Goal: Use online tool/utility: Utilize a website feature to perform a specific function

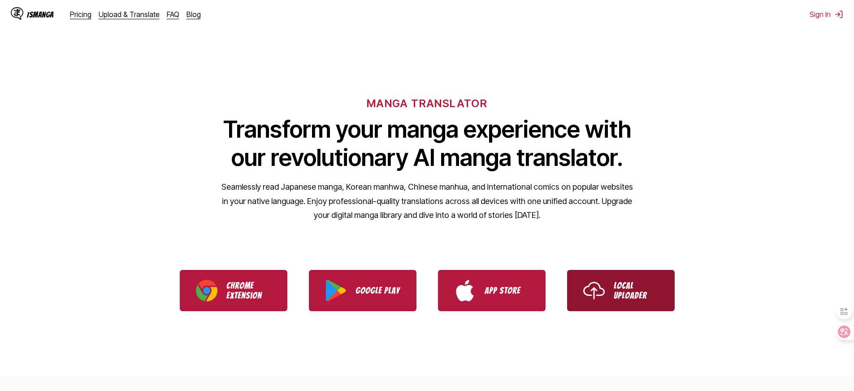
click at [636, 293] on p "Local Uploader" at bounding box center [636, 291] width 45 height 20
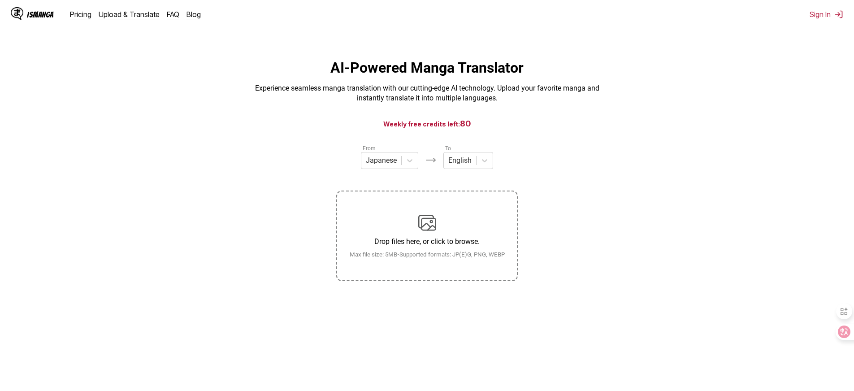
click at [469, 92] on p "Experience seamless manga translation with our cutting-edge AI technology. Uplo…" at bounding box center [427, 93] width 359 height 20
click at [777, 52] on html "IsManga Pricing Upload & Translate FAQ Blog Sign In Pricing Upload & Translate …" at bounding box center [427, 247] width 854 height 494
click at [616, 120] on h3 "Weekly free credits left: 80" at bounding box center [427, 123] width 811 height 11
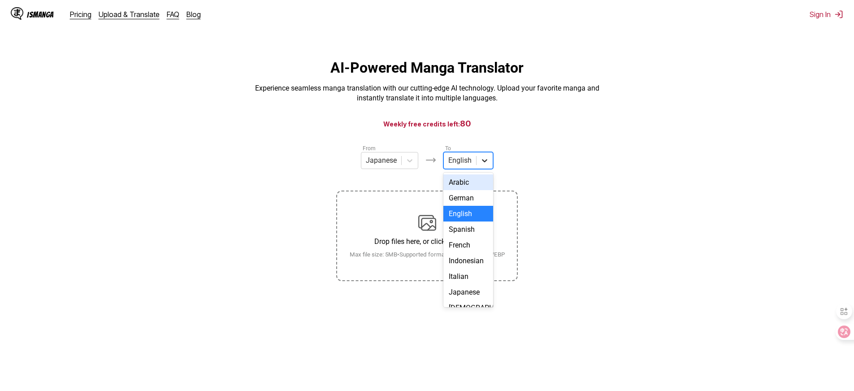
click at [480, 160] on icon at bounding box center [484, 160] width 9 height 9
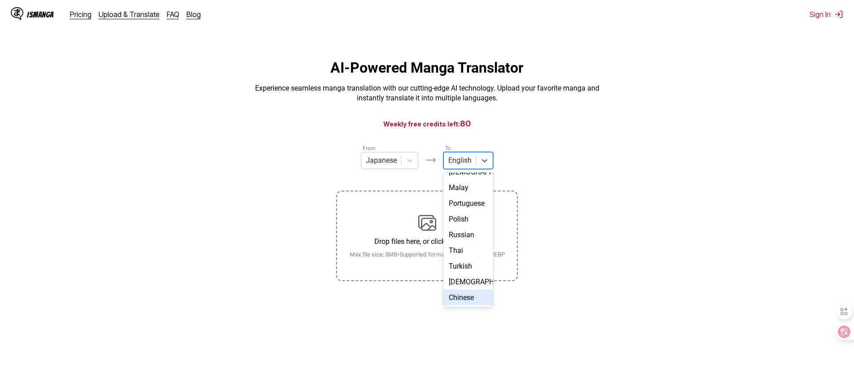
click at [468, 290] on div "Chinese" at bounding box center [468, 298] width 50 height 16
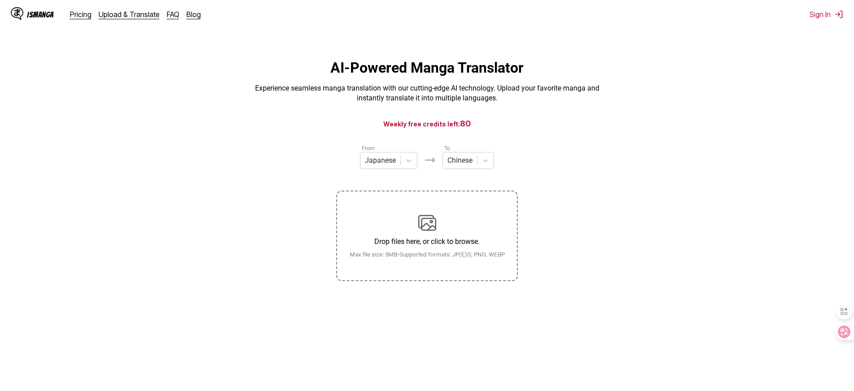
click at [574, 192] on section "From Japanese To Chinese Drop files here, or click to browse. [PERSON_NAME] fil…" at bounding box center [427, 212] width 840 height 138
click at [437, 223] on div "Drop files here, or click to browse. Max file size: 5MB • Supported formats: JP…" at bounding box center [426, 236] width 169 height 44
click at [0, 0] on input "Drop files here, or click to browse. Max file size: 5MB • Supported formats: JP…" at bounding box center [0, 0] width 0 height 0
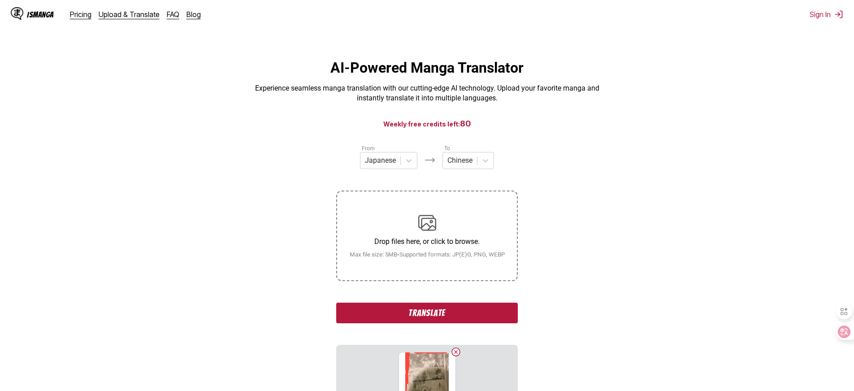
scroll to position [120, 0]
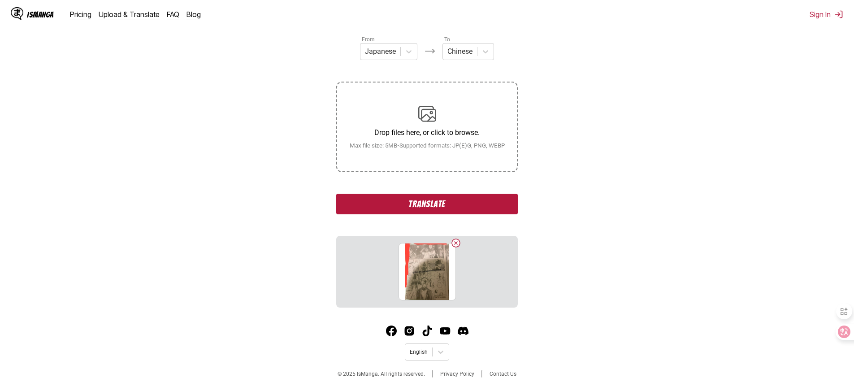
click at [449, 117] on div "Drop files here, or click to browse. Max file size: 5MB • Supported formats: JP…" at bounding box center [426, 127] width 169 height 44
click at [0, 0] on input "Drop files here, or click to browse. Max file size: 5MB • Supported formats: JP…" at bounding box center [0, 0] width 0 height 0
click at [460, 207] on button "Translate" at bounding box center [427, 204] width 182 height 21
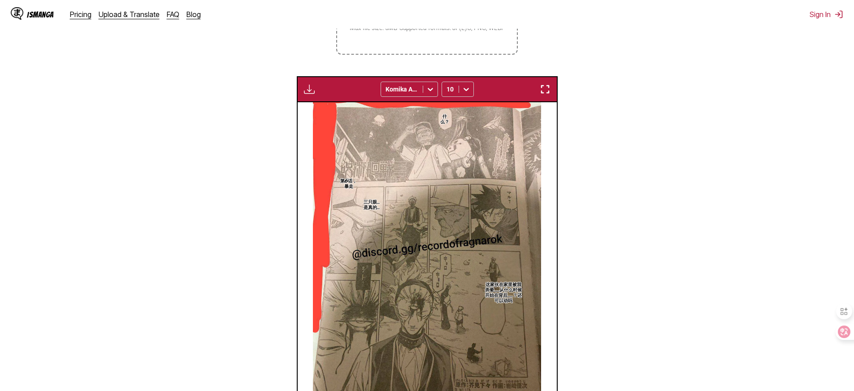
scroll to position [221, 0]
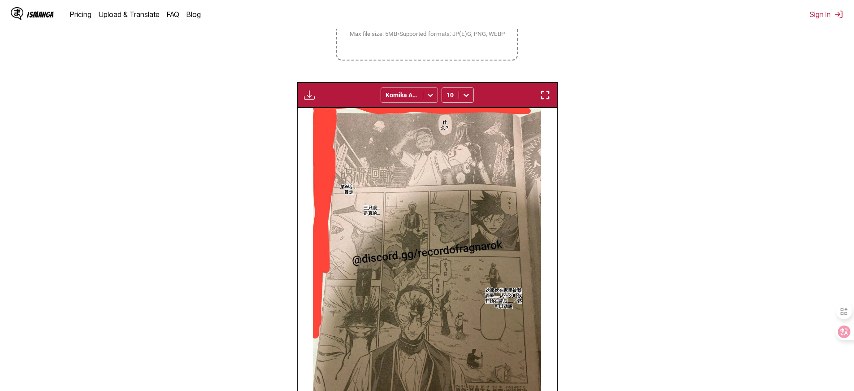
click at [429, 100] on icon at bounding box center [430, 95] width 9 height 9
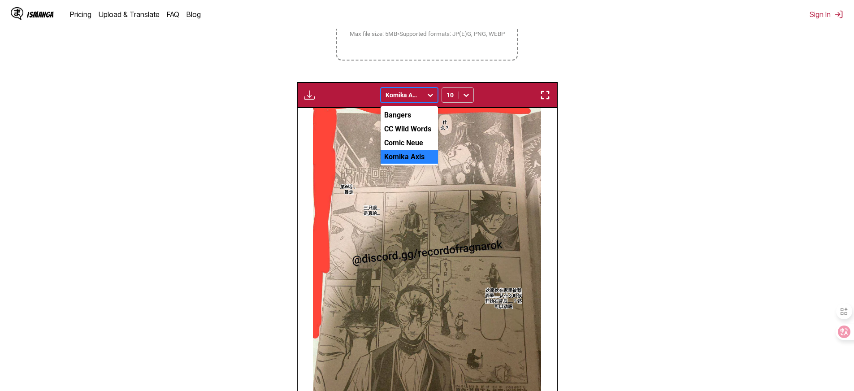
click at [628, 121] on section "From Japanese To Chinese Drop files here, or click to browse. [PERSON_NAME] fil…" at bounding box center [427, 176] width 840 height 507
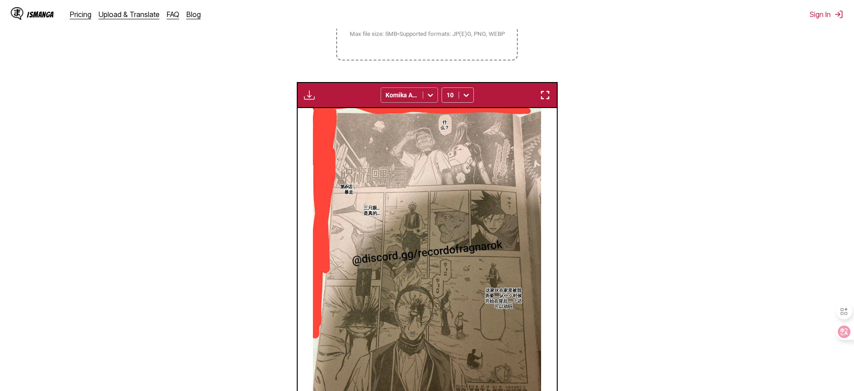
click at [429, 100] on icon at bounding box center [430, 95] width 9 height 9
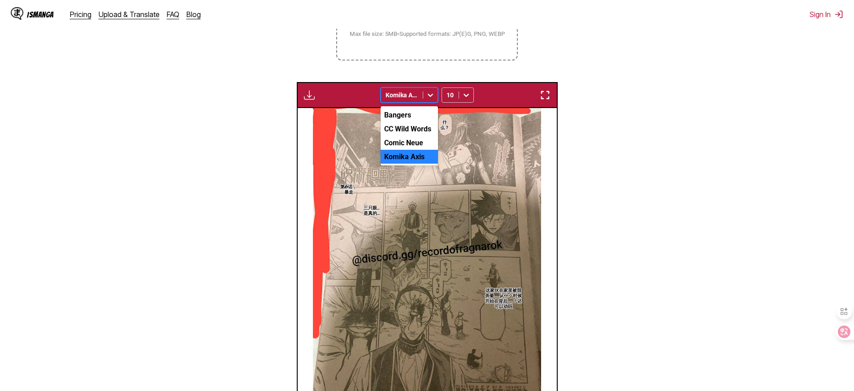
click at [615, 122] on section "From Japanese To Chinese Drop files here, or click to browse. [PERSON_NAME] fil…" at bounding box center [427, 176] width 840 height 507
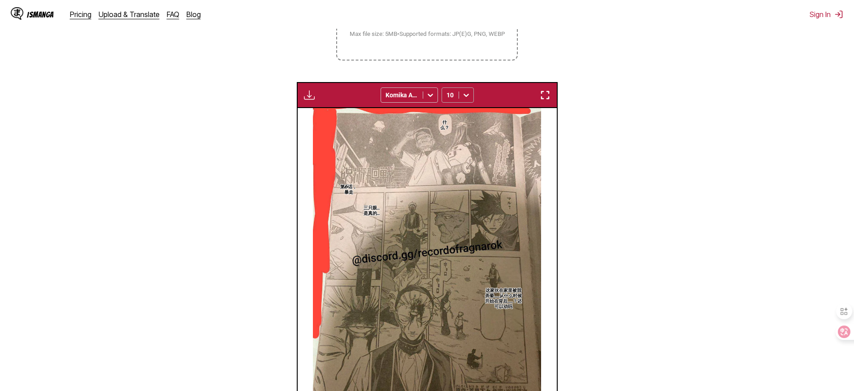
click at [462, 100] on icon at bounding box center [466, 95] width 9 height 9
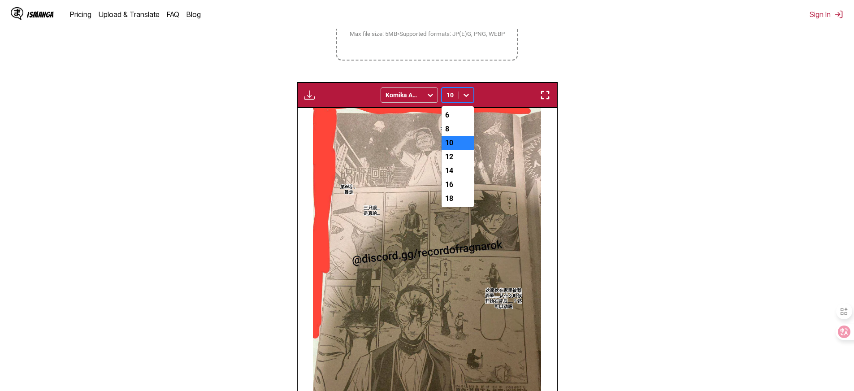
click at [647, 179] on section "From Japanese To Chinese Drop files here, or click to browse. [PERSON_NAME] fil…" at bounding box center [427, 176] width 840 height 507
click at [461, 102] on div at bounding box center [466, 95] width 14 height 14
click at [457, 205] on div "18" at bounding box center [458, 198] width 32 height 14
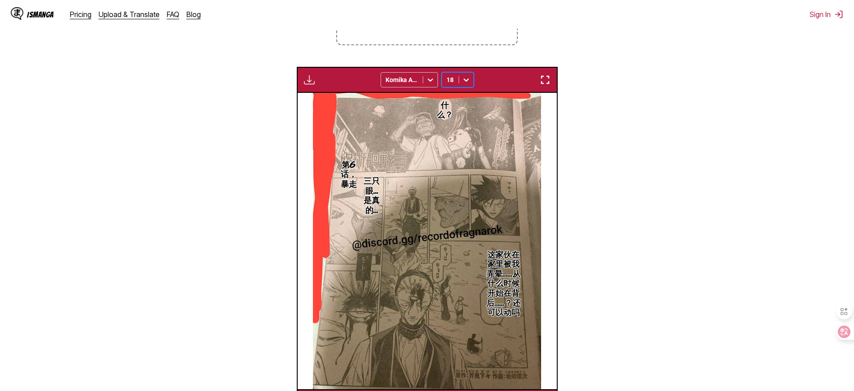
scroll to position [143, 0]
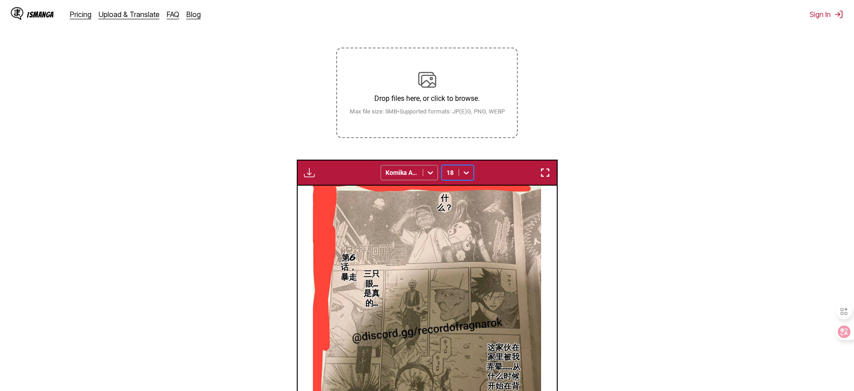
click at [429, 177] on icon at bounding box center [430, 172] width 9 height 9
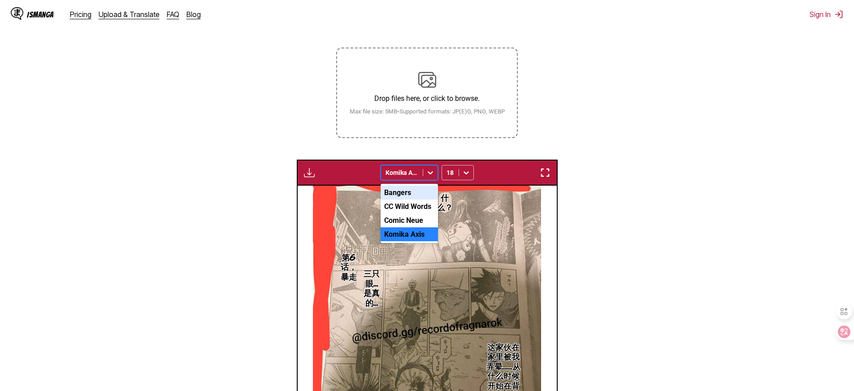
click at [411, 199] on div "Bangers" at bounding box center [409, 193] width 57 height 14
click at [414, 177] on div at bounding box center [401, 172] width 33 height 9
click at [413, 213] on div "CC Wild Words" at bounding box center [409, 206] width 57 height 14
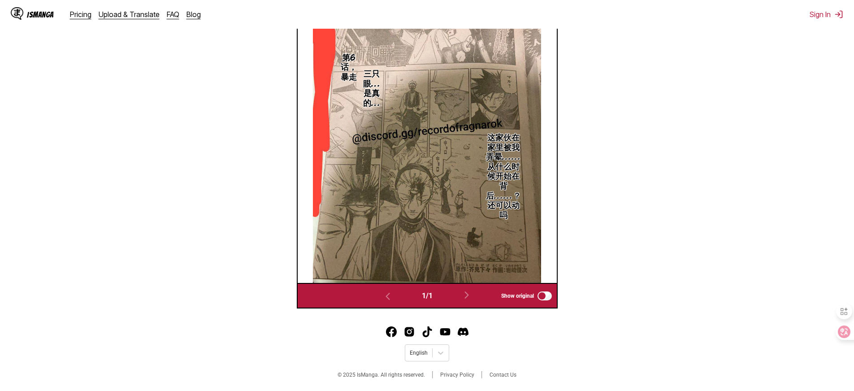
scroll to position [273, 0]
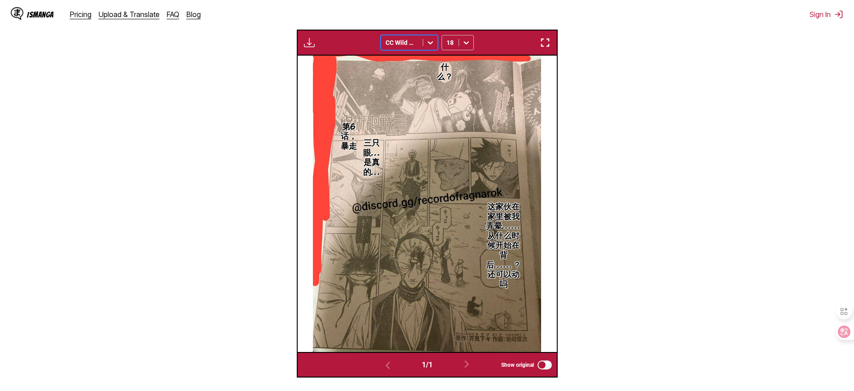
click at [411, 47] on div at bounding box center [401, 42] width 33 height 9
click at [407, 97] on div "Comic Neue" at bounding box center [409, 90] width 57 height 14
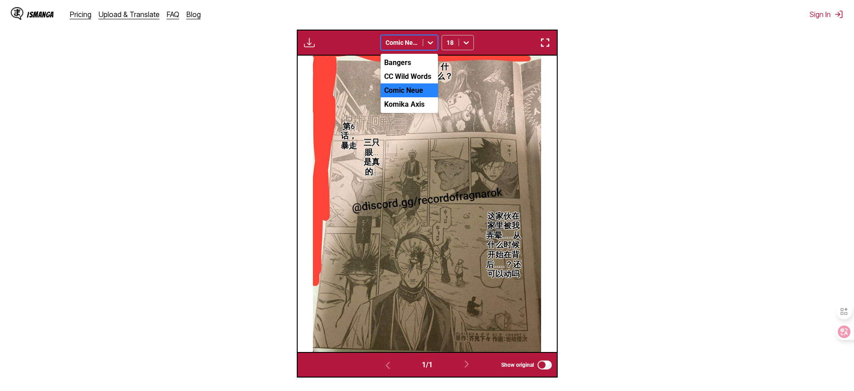
click at [409, 47] on div at bounding box center [401, 42] width 33 height 9
click at [413, 111] on div "Komika Axis" at bounding box center [409, 104] width 57 height 14
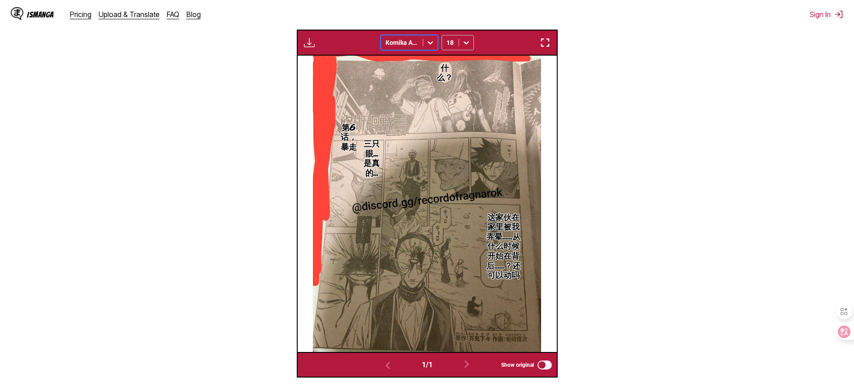
click at [411, 47] on div at bounding box center [401, 42] width 33 height 9
click at [403, 97] on div "Comic Neue" at bounding box center [409, 90] width 57 height 14
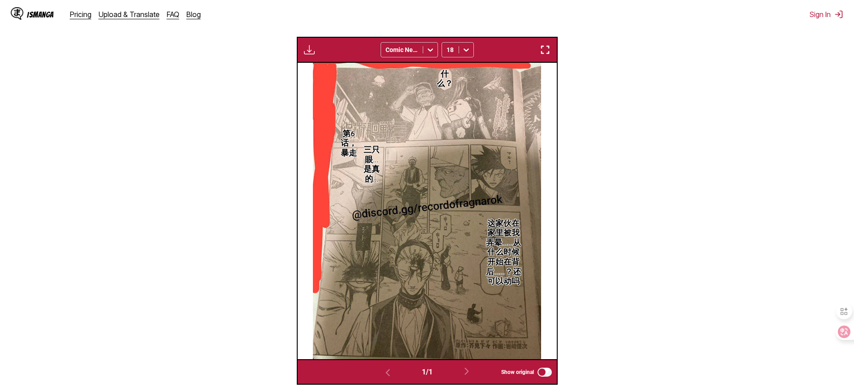
scroll to position [112, 0]
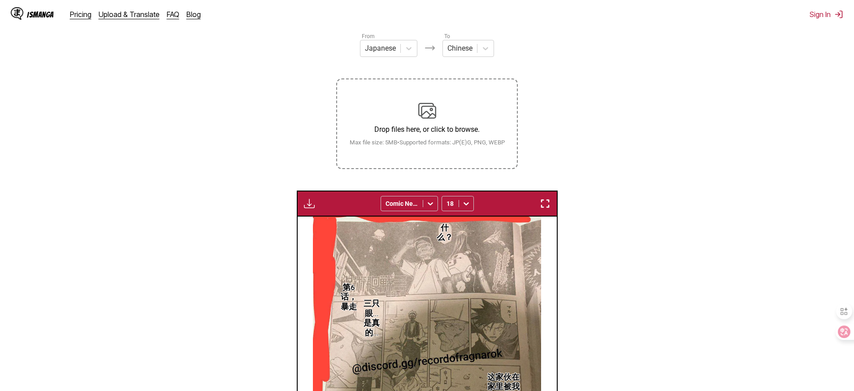
click at [311, 209] on img "button" at bounding box center [309, 203] width 11 height 11
click at [356, 195] on section "From Japanese To Chinese Drop files here, or click to browse. [PERSON_NAME] fil…" at bounding box center [427, 284] width 840 height 507
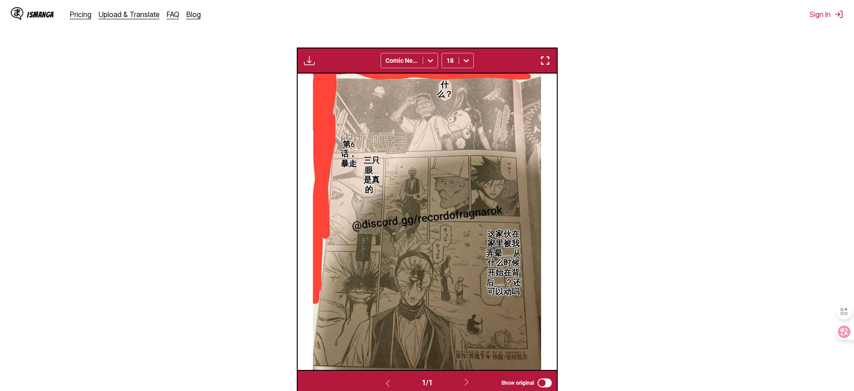
click at [471, 217] on img at bounding box center [427, 222] width 228 height 296
click at [624, 190] on section "From Japanese To Chinese Drop files here, or click to browse. [PERSON_NAME] fil…" at bounding box center [427, 141] width 840 height 507
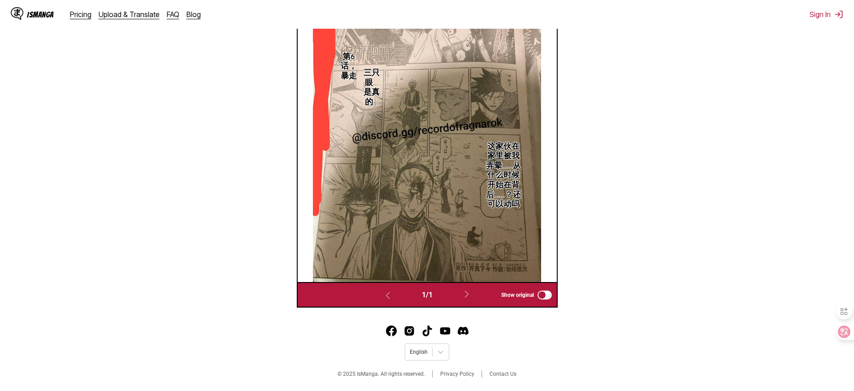
scroll to position [247, 0]
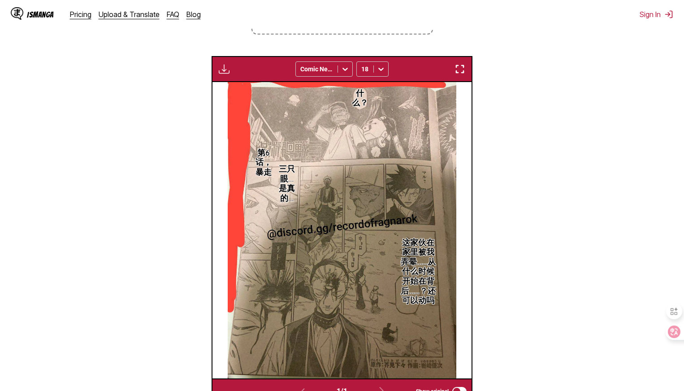
click at [640, 146] on section "From Japanese To Chinese Drop files here, or click to browse. [PERSON_NAME] fil…" at bounding box center [342, 150] width 670 height 507
click at [608, 96] on section "From Japanese To Chinese Drop files here, or click to browse. [PERSON_NAME] fil…" at bounding box center [342, 150] width 670 height 507
click at [619, 74] on section "From Japanese To Chinese Drop files here, or click to browse. [PERSON_NAME] fil…" at bounding box center [342, 150] width 670 height 507
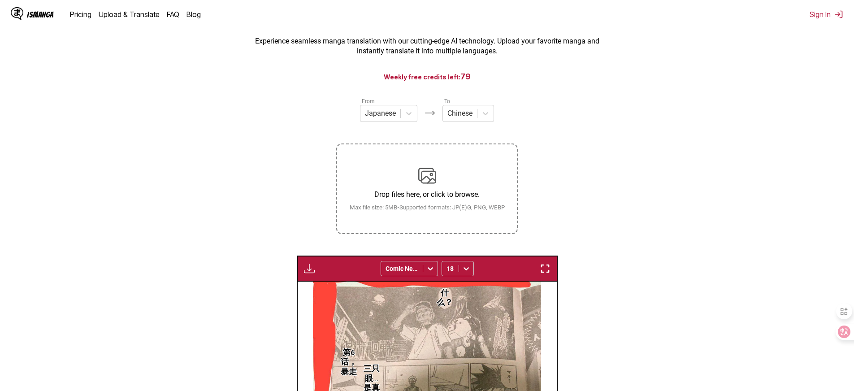
scroll to position [35, 0]
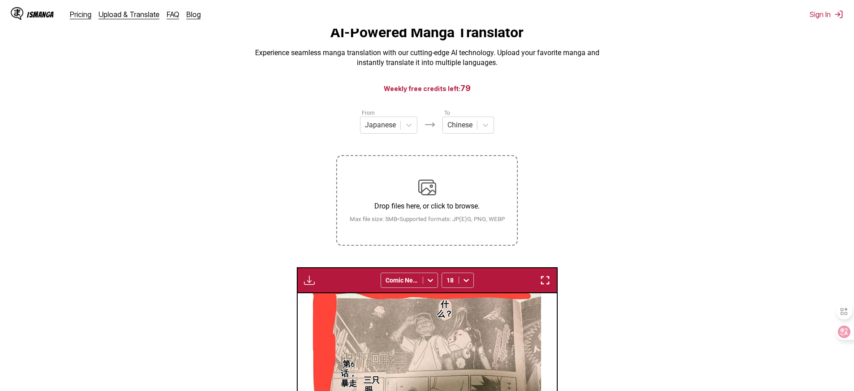
click at [429, 194] on img at bounding box center [427, 187] width 18 height 18
click at [0, 0] on input "Drop files here, or click to browse. Max file size: 5MB • Supported formats: JP…" at bounding box center [0, 0] width 0 height 0
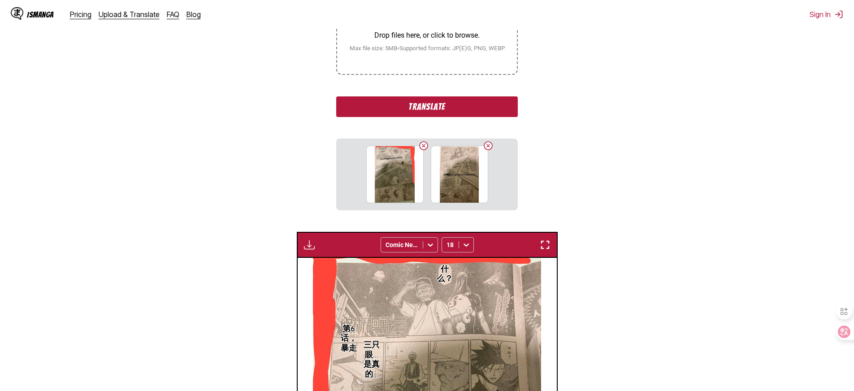
scroll to position [195, 0]
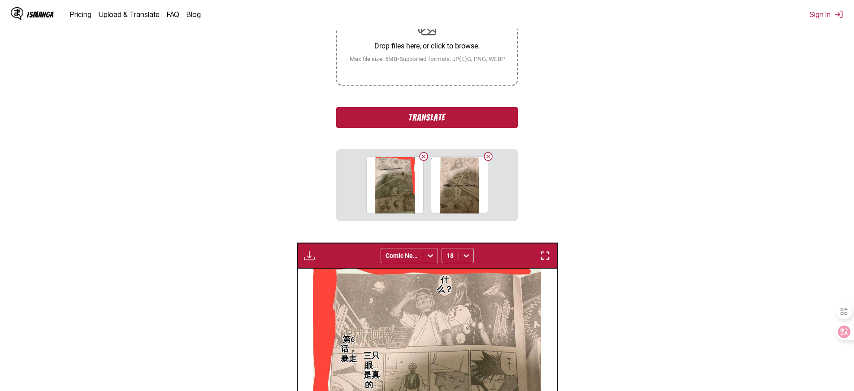
click at [458, 128] on button "Translate" at bounding box center [427, 117] width 182 height 21
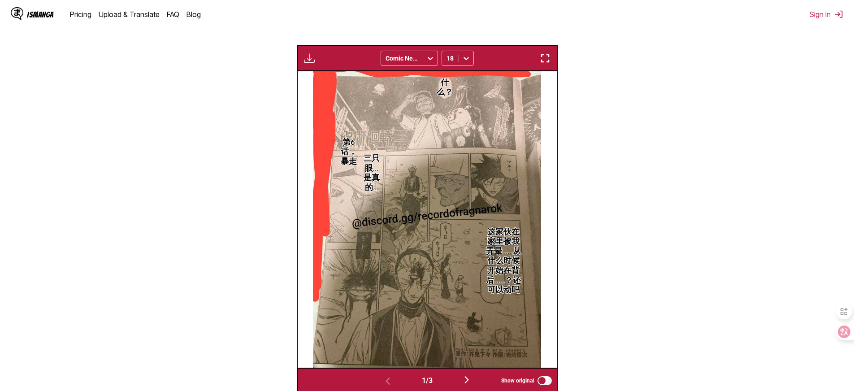
scroll to position [340, 0]
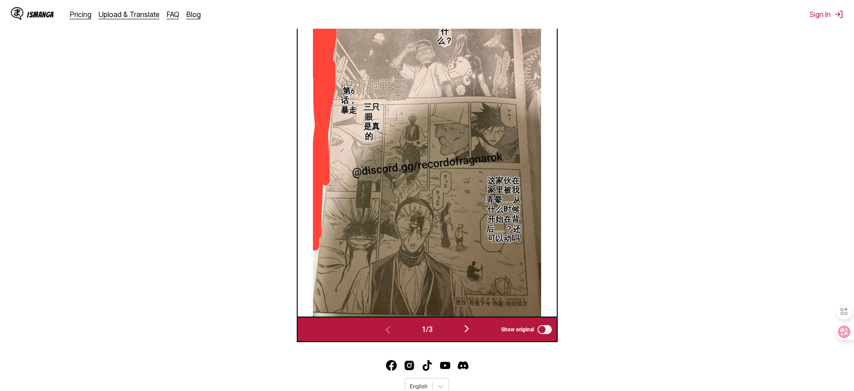
click at [468, 334] on img "button" at bounding box center [466, 328] width 11 height 11
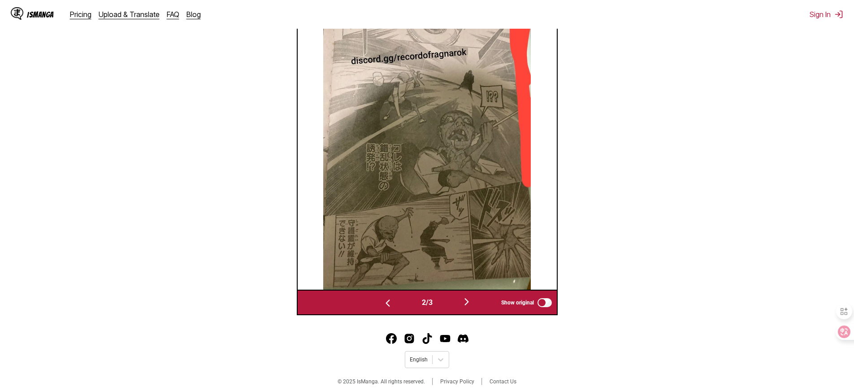
scroll to position [303, 0]
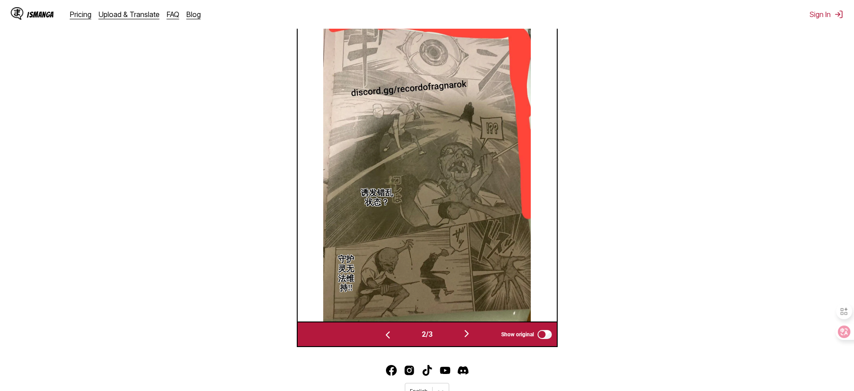
click at [469, 339] on img "button" at bounding box center [466, 333] width 11 height 11
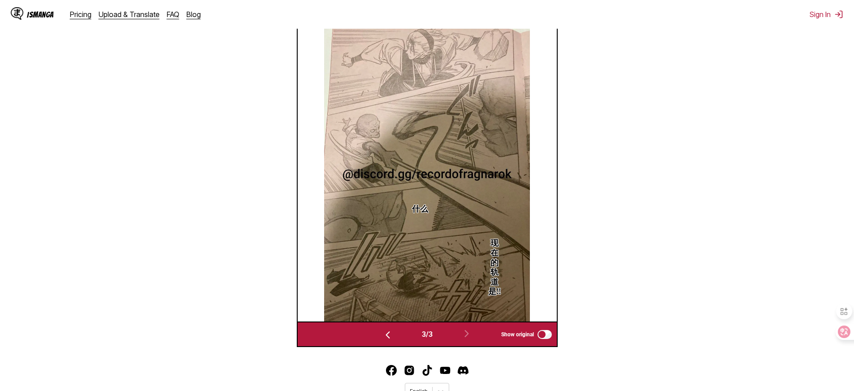
click at [386, 340] on img "button" at bounding box center [387, 334] width 11 height 11
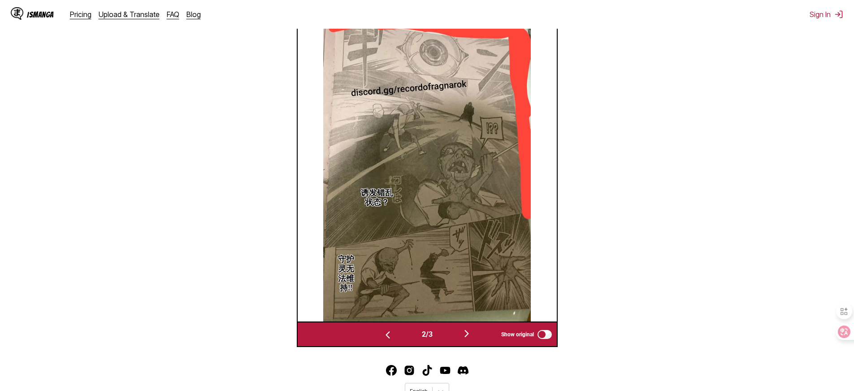
click at [468, 339] on img "button" at bounding box center [466, 333] width 11 height 11
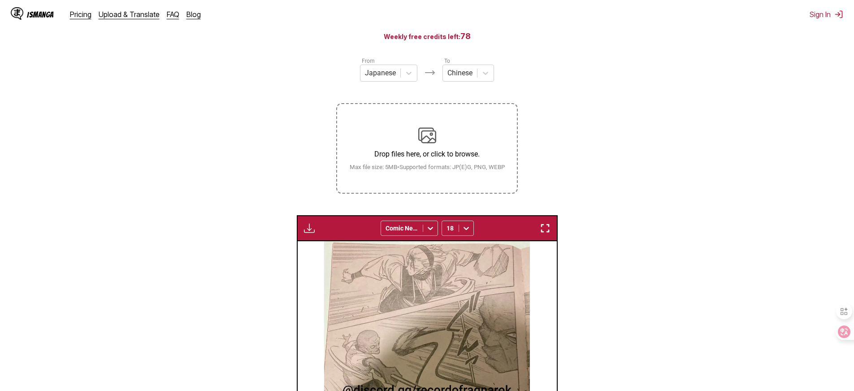
scroll to position [70, 0]
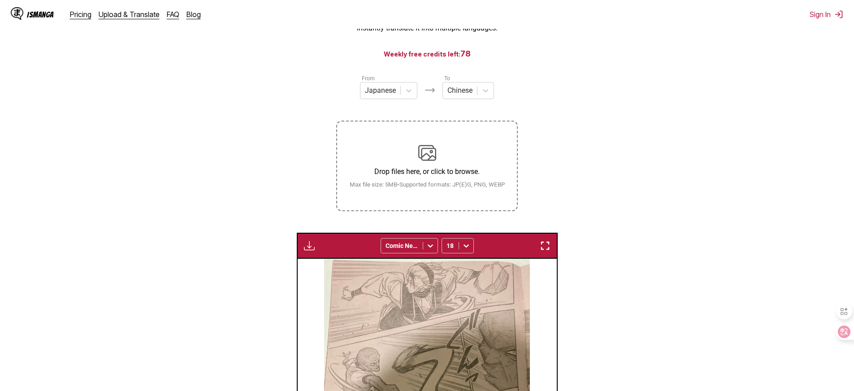
click at [571, 164] on section "From Japanese To Chinese Drop files here, or click to browse. [PERSON_NAME] fil…" at bounding box center [427, 327] width 840 height 507
click at [419, 152] on img at bounding box center [427, 153] width 18 height 18
click at [0, 0] on input "Drop files here, or click to browse. Max file size: 5MB • Supported formats: JP…" at bounding box center [0, 0] width 0 height 0
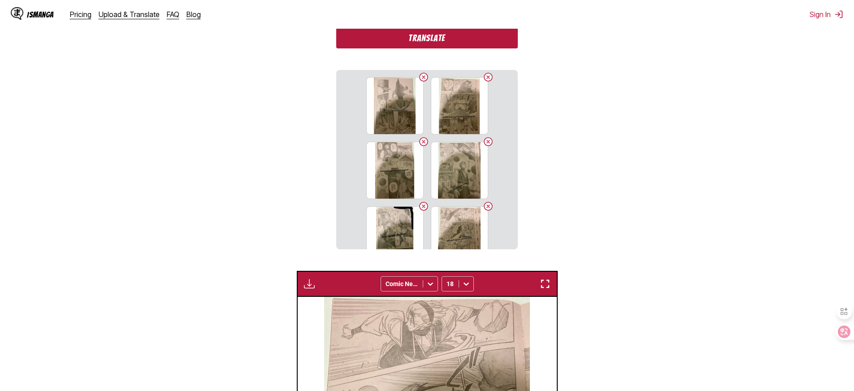
scroll to position [173, 0]
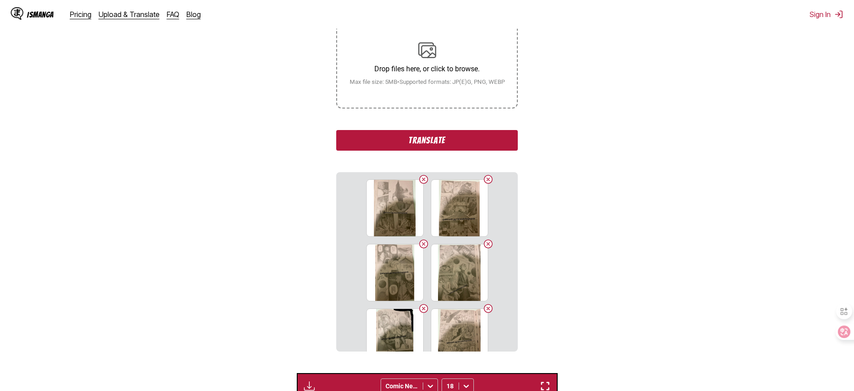
click at [463, 151] on button "Translate" at bounding box center [427, 140] width 182 height 21
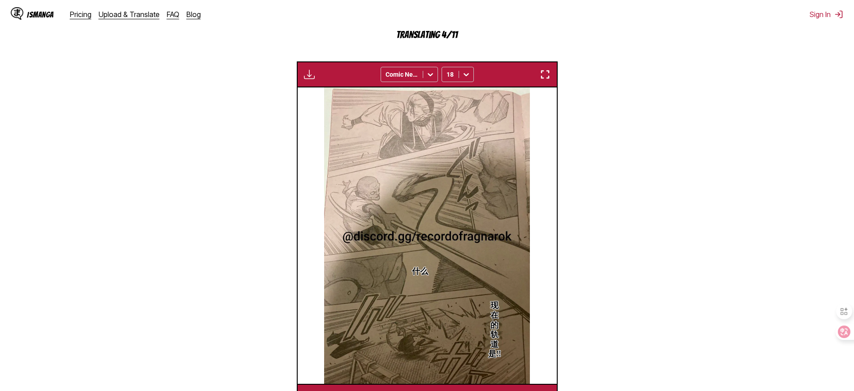
scroll to position [374, 0]
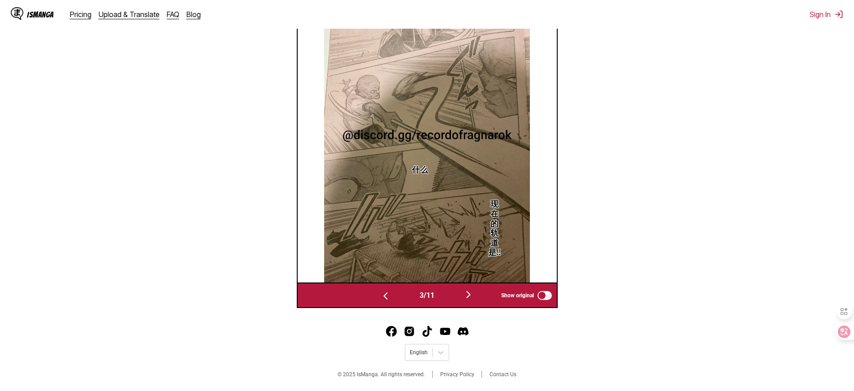
click at [470, 300] on img "button" at bounding box center [468, 294] width 11 height 11
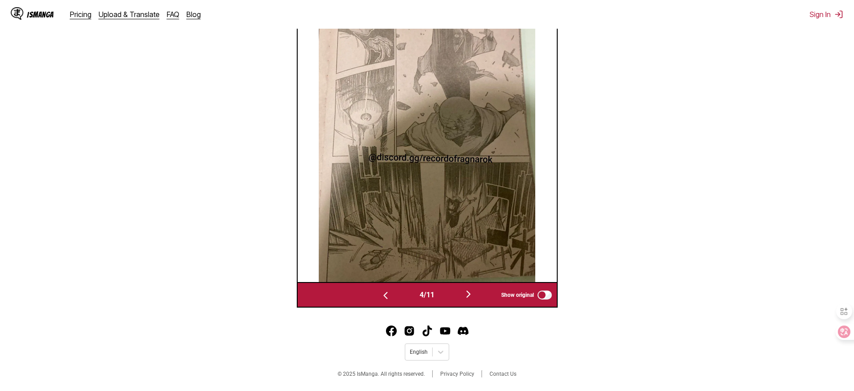
scroll to position [316, 0]
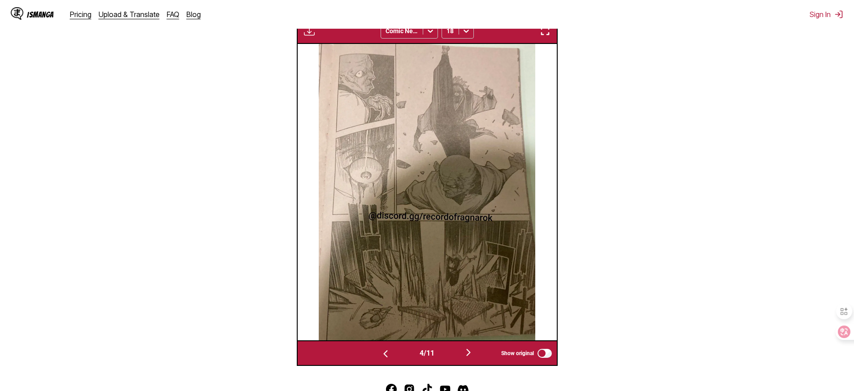
click at [471, 358] on img "button" at bounding box center [468, 352] width 11 height 11
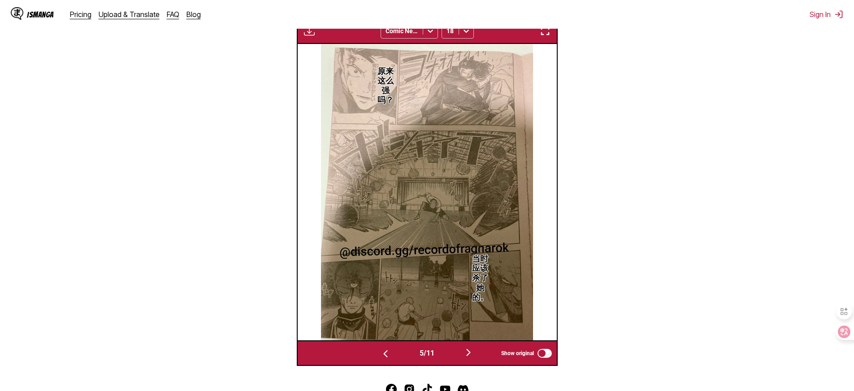
click at [471, 358] on img "button" at bounding box center [468, 352] width 11 height 11
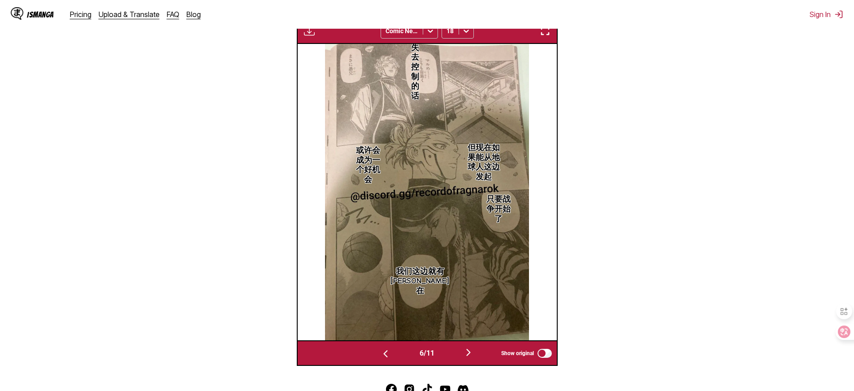
click at [471, 358] on img "button" at bounding box center [468, 352] width 11 height 11
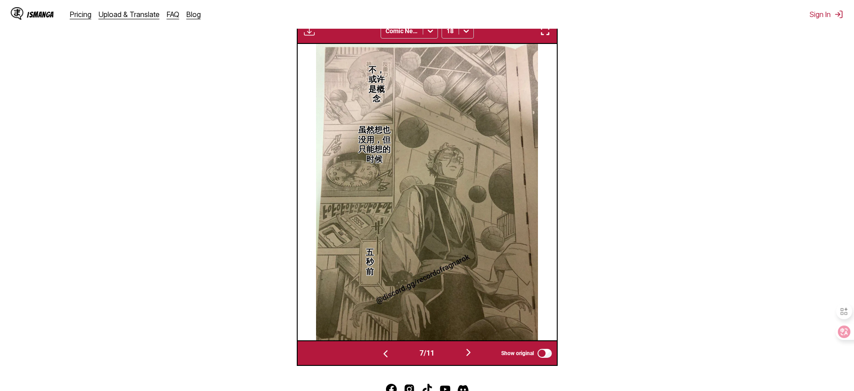
click at [470, 358] on img "button" at bounding box center [468, 352] width 11 height 11
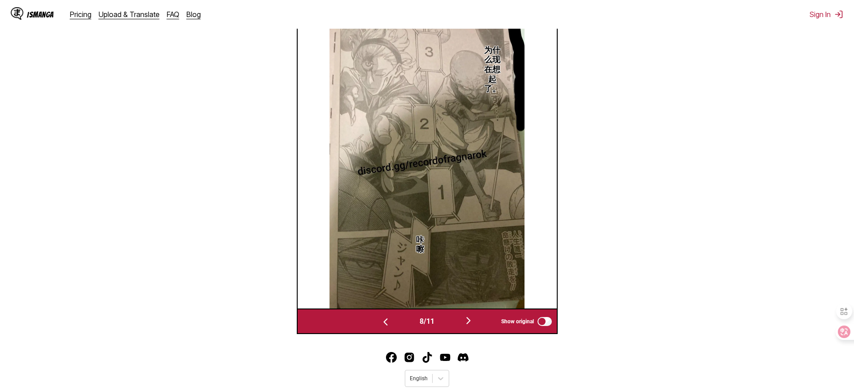
click at [470, 326] on img "button" at bounding box center [468, 320] width 11 height 11
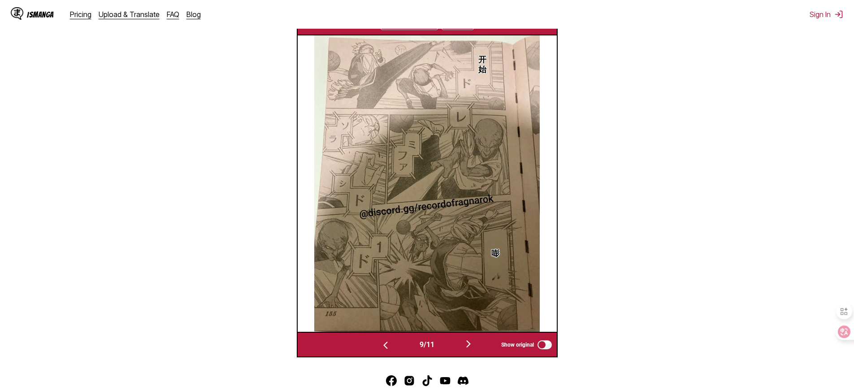
scroll to position [299, 0]
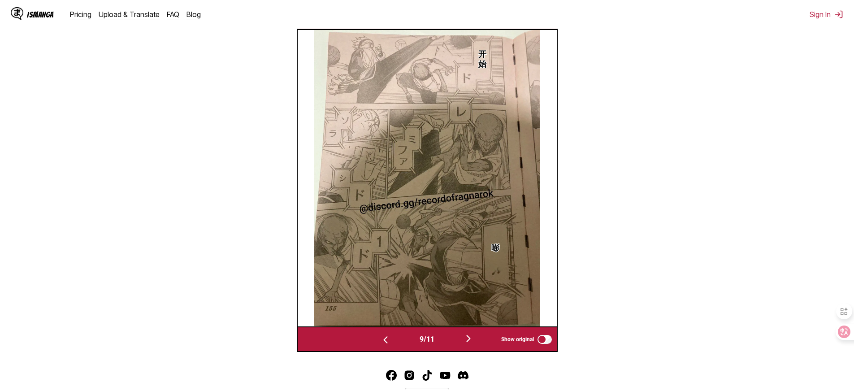
click at [469, 344] on img "button" at bounding box center [468, 338] width 11 height 11
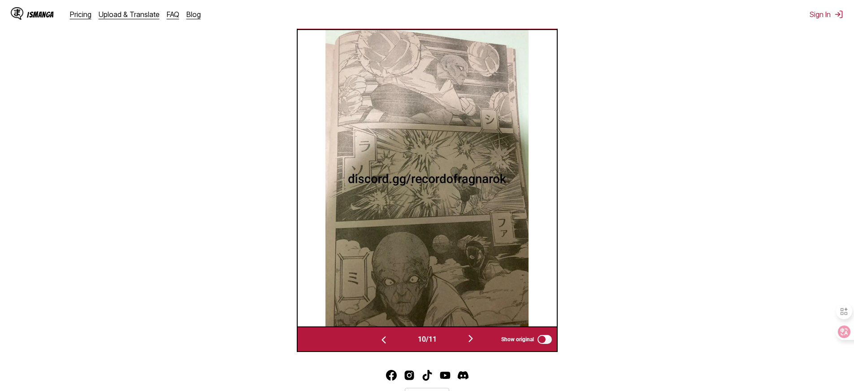
click at [469, 344] on img "button" at bounding box center [470, 338] width 11 height 11
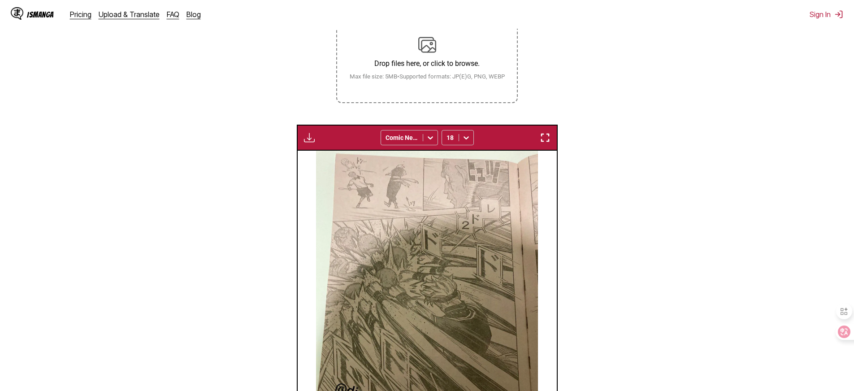
scroll to position [127, 0]
